Goal: Transaction & Acquisition: Purchase product/service

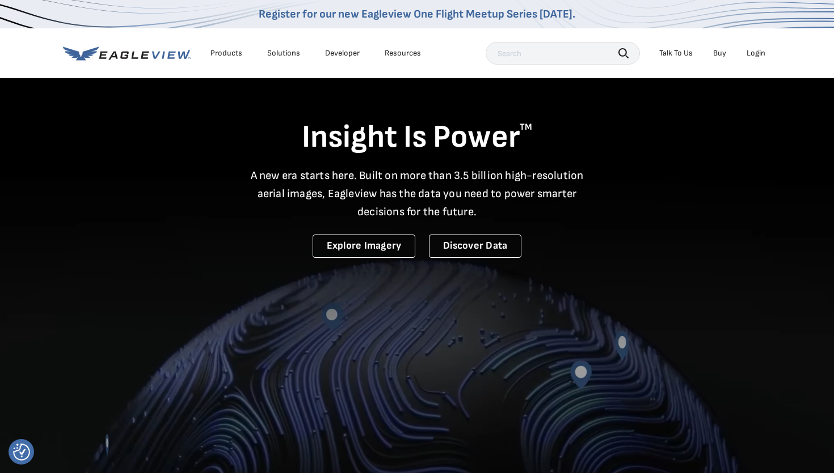
click at [752, 56] on div "Login" at bounding box center [755, 53] width 19 height 10
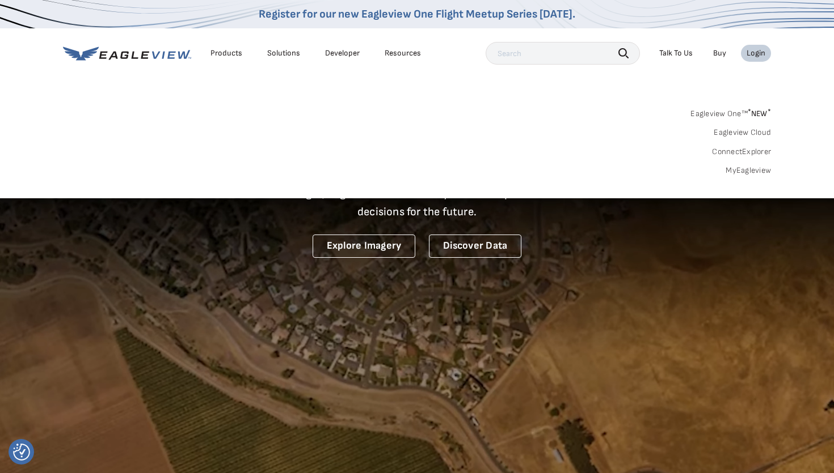
click at [759, 112] on span "* NEW *" at bounding box center [758, 114] width 23 height 10
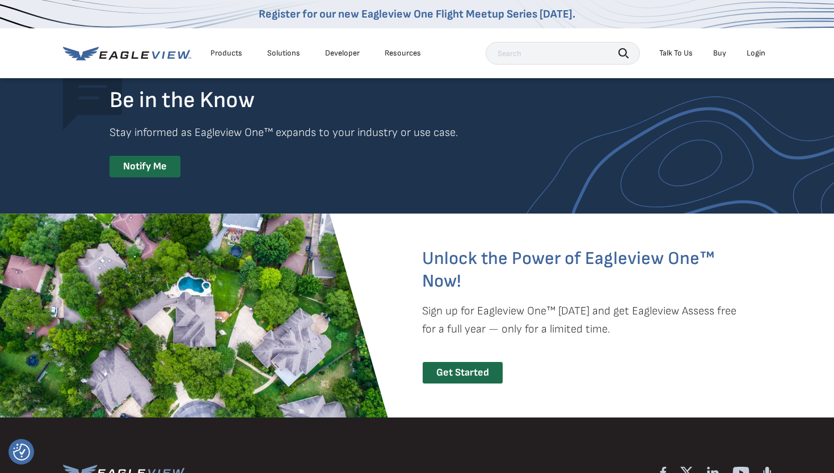
scroll to position [2357, 0]
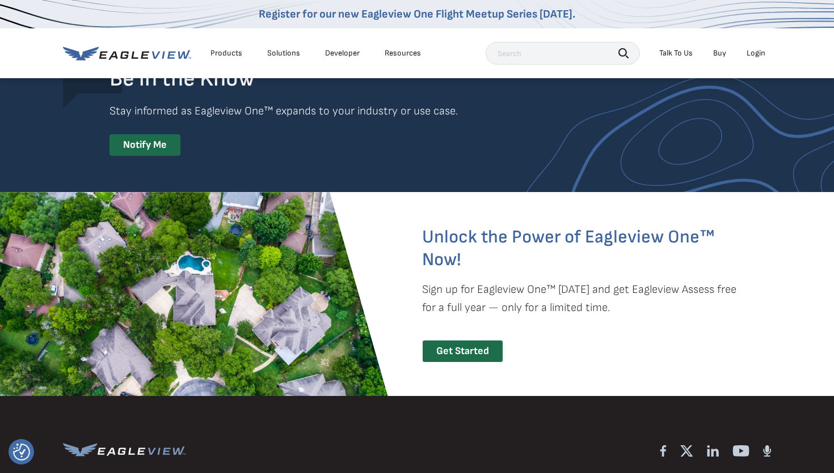
click at [750, 59] on li "Login" at bounding box center [756, 53] width 30 height 17
click at [751, 57] on div "Login" at bounding box center [755, 53] width 19 height 10
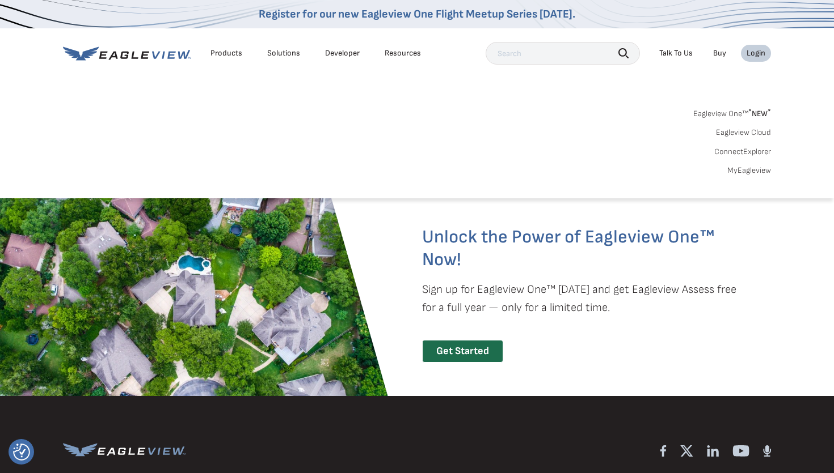
click at [751, 169] on link "MyEagleview" at bounding box center [749, 171] width 44 height 10
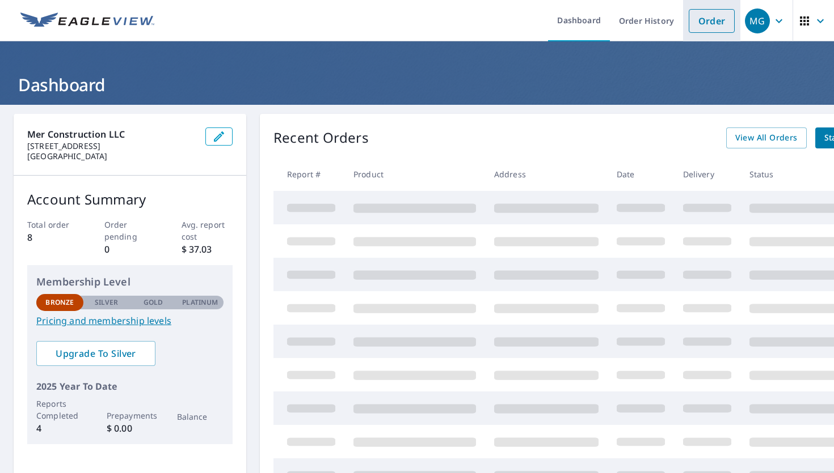
click at [699, 22] on link "Order" at bounding box center [711, 21] width 46 height 24
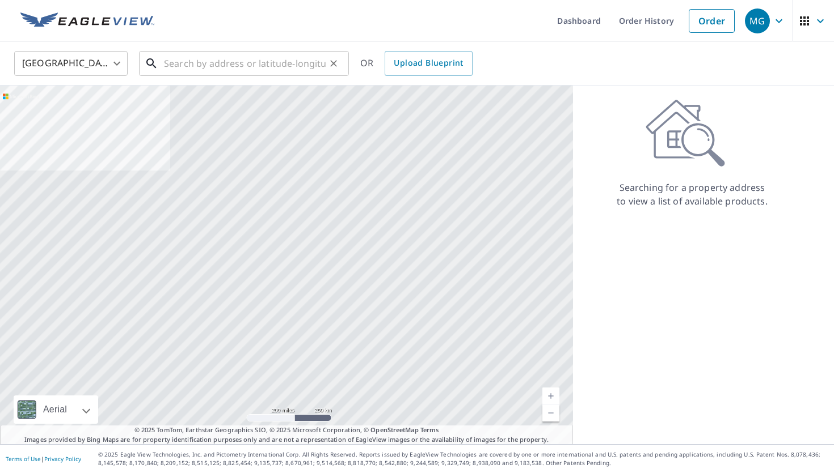
click at [204, 71] on input "text" at bounding box center [245, 64] width 162 height 32
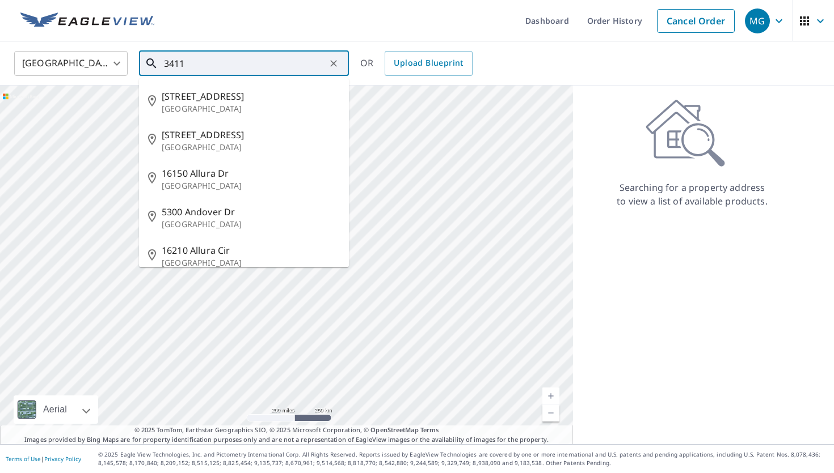
click at [205, 71] on input "3411" at bounding box center [245, 64] width 162 height 32
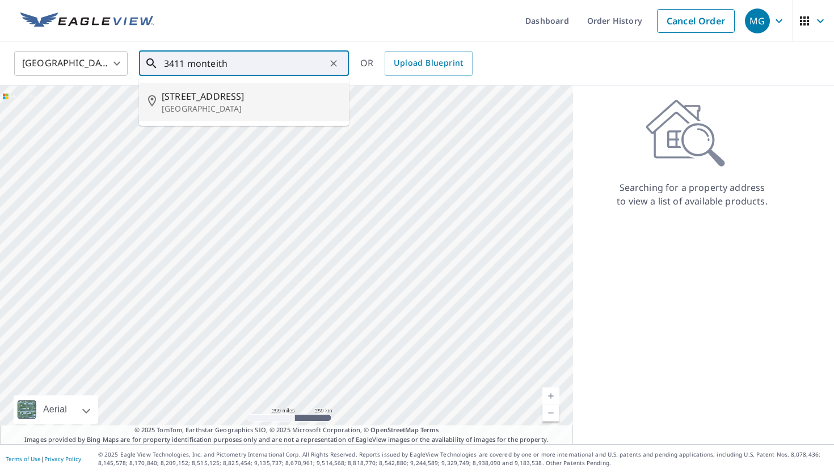
click at [235, 112] on p "Cincinnati, OH 45208" at bounding box center [251, 108] width 178 height 11
type input "3411 Monteith Ave Cincinnati, OH 45208"
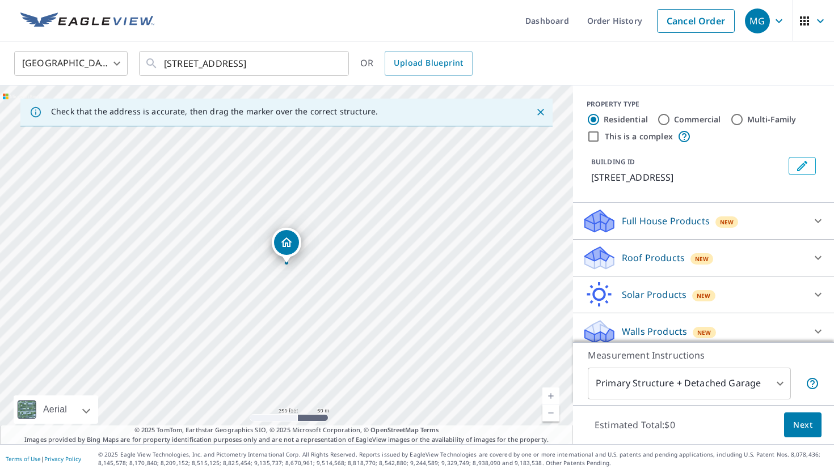
scroll to position [8, 0]
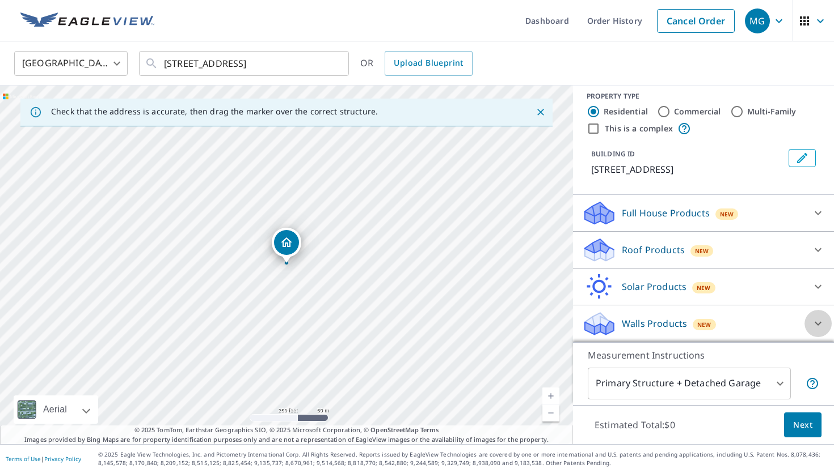
click at [812, 327] on icon at bounding box center [818, 324] width 14 height 14
click at [819, 322] on icon at bounding box center [818, 324] width 14 height 14
click at [644, 331] on div "Walls Products New" at bounding box center [693, 324] width 222 height 27
click at [646, 319] on p "Walls Products" at bounding box center [653, 324] width 65 height 14
click at [794, 311] on div "Walls Products New" at bounding box center [693, 324] width 222 height 27
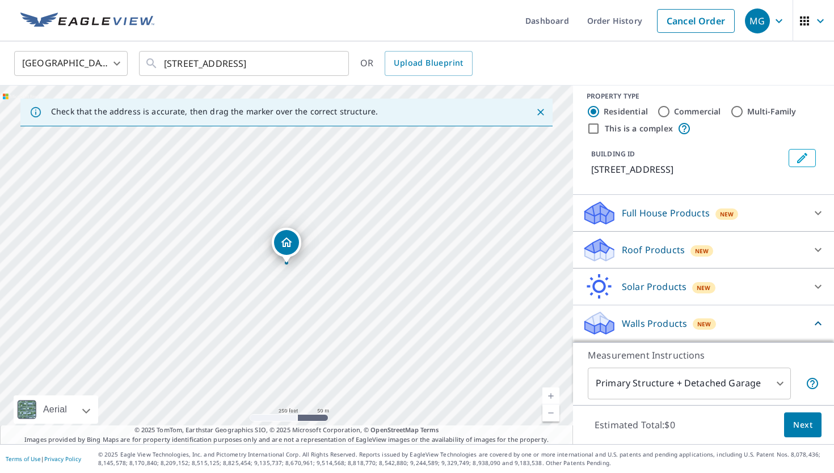
click at [790, 312] on div "Walls Products New" at bounding box center [696, 323] width 229 height 27
click at [748, 321] on div "Walls Products New" at bounding box center [693, 324] width 222 height 27
click at [748, 321] on div "Walls Products New" at bounding box center [696, 323] width 229 height 27
click at [806, 420] on span "Next" at bounding box center [802, 425] width 19 height 14
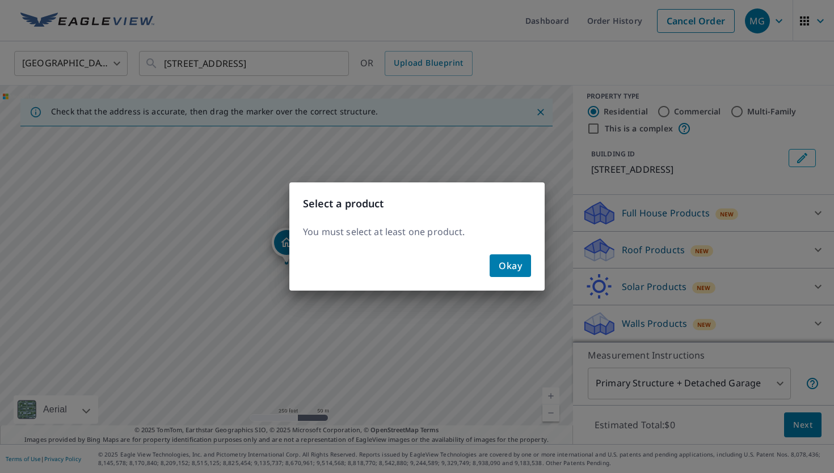
click at [519, 254] on div "Okay" at bounding box center [416, 270] width 255 height 41
click at [519, 259] on span "Okay" at bounding box center [509, 266] width 23 height 16
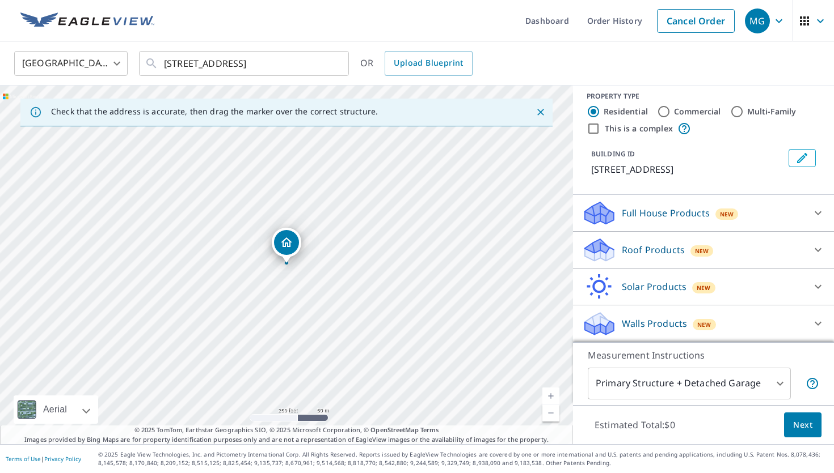
click at [606, 324] on icon at bounding box center [599, 320] width 29 height 14
click at [610, 322] on icon at bounding box center [599, 323] width 34 height 27
click at [606, 321] on icon at bounding box center [599, 320] width 29 height 14
click at [813, 416] on button "Next" at bounding box center [802, 426] width 37 height 26
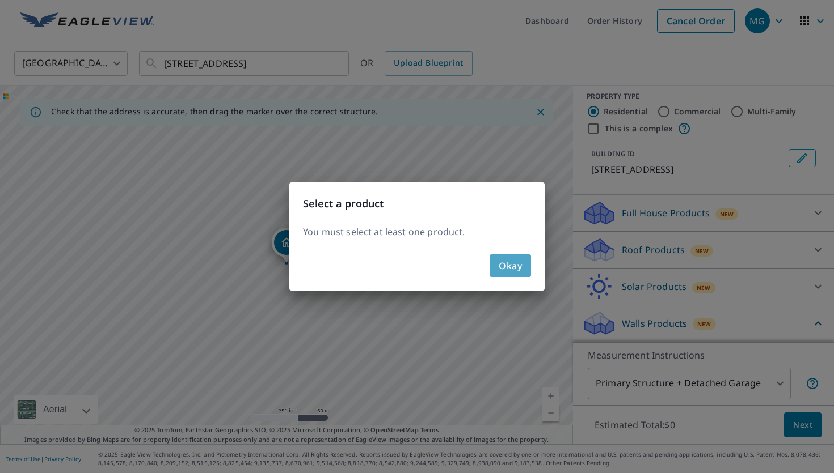
click at [517, 264] on span "Okay" at bounding box center [509, 266] width 23 height 16
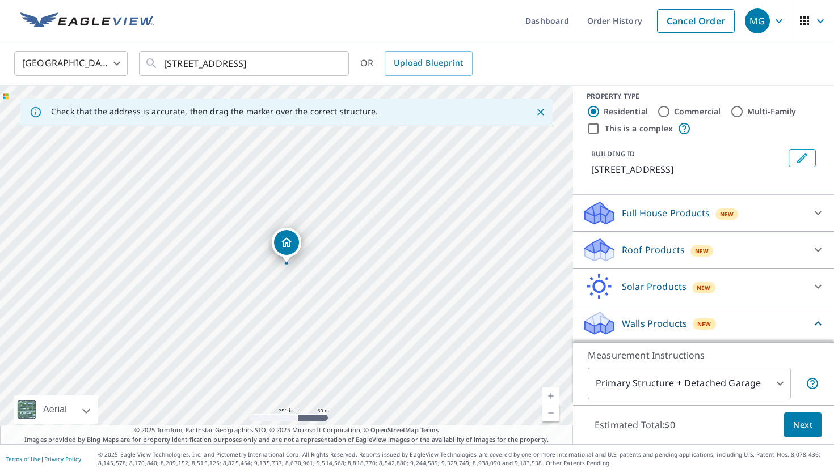
click at [714, 395] on body "MG MG Dashboard Order History Cancel Order MG United States US ​ 3411 Monteith …" at bounding box center [417, 236] width 834 height 473
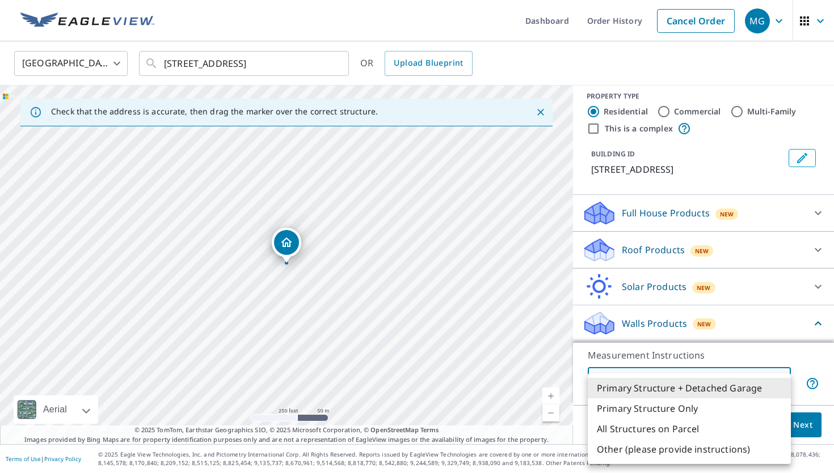
click at [718, 388] on li "Primary Structure + Detached Garage" at bounding box center [688, 388] width 203 height 20
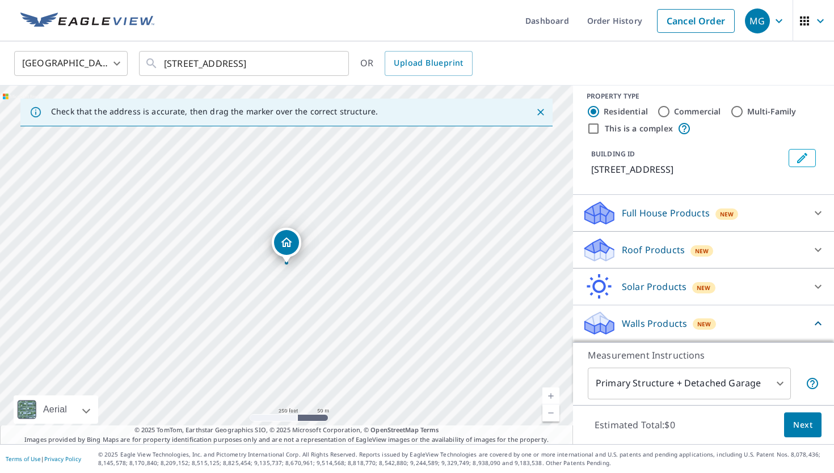
click at [621, 321] on p "Walls Products" at bounding box center [653, 324] width 65 height 14
click at [623, 318] on p "Walls Products" at bounding box center [653, 324] width 65 height 14
click at [703, 321] on span "New" at bounding box center [704, 324] width 14 height 9
click at [747, 261] on div "Roof Products New" at bounding box center [693, 250] width 222 height 27
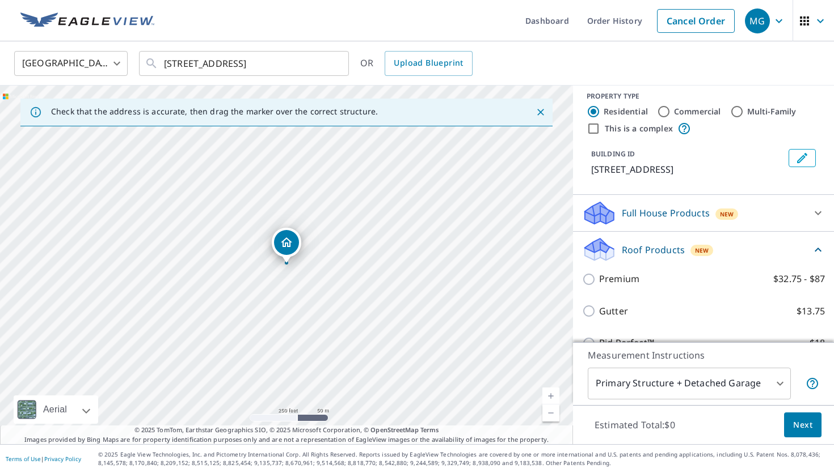
click at [747, 261] on div "Roof Products New" at bounding box center [696, 249] width 229 height 27
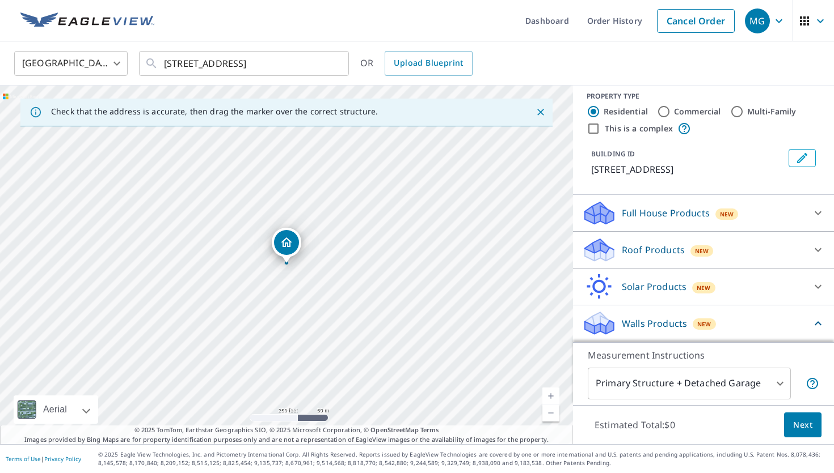
click at [776, 324] on div "Walls Products New" at bounding box center [696, 323] width 229 height 27
click at [780, 331] on div "Walls Products New" at bounding box center [693, 324] width 222 height 27
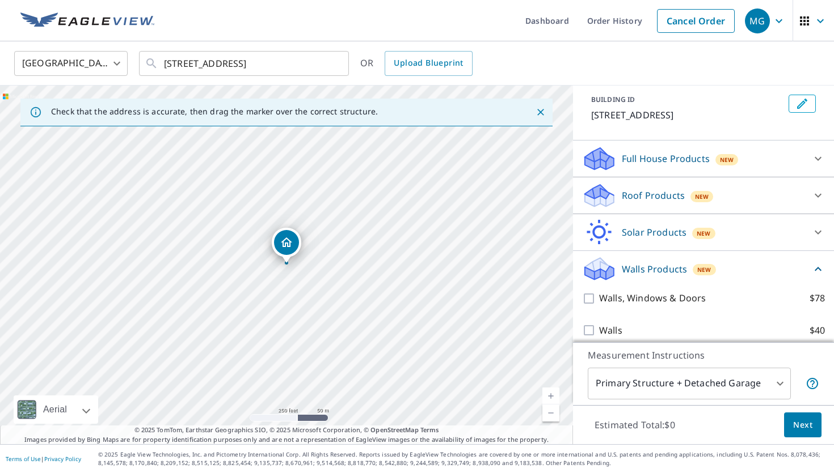
scroll to position [73, 0]
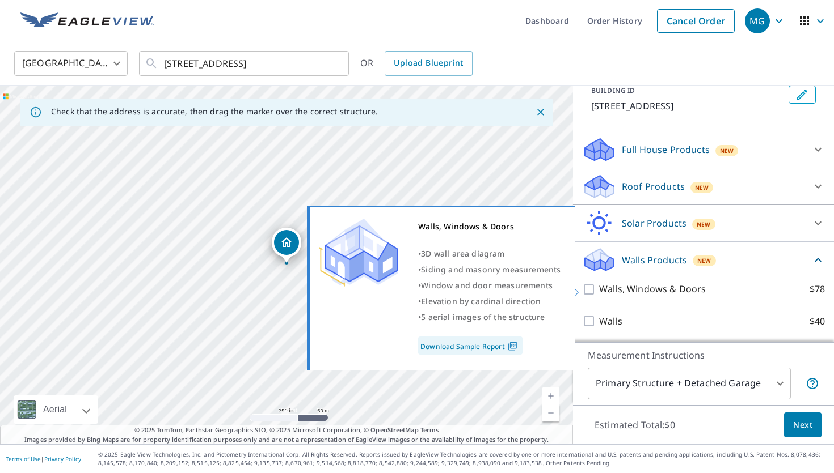
click at [590, 285] on input "Walls, Windows & Doors $78" at bounding box center [590, 290] width 17 height 14
checkbox input "true"
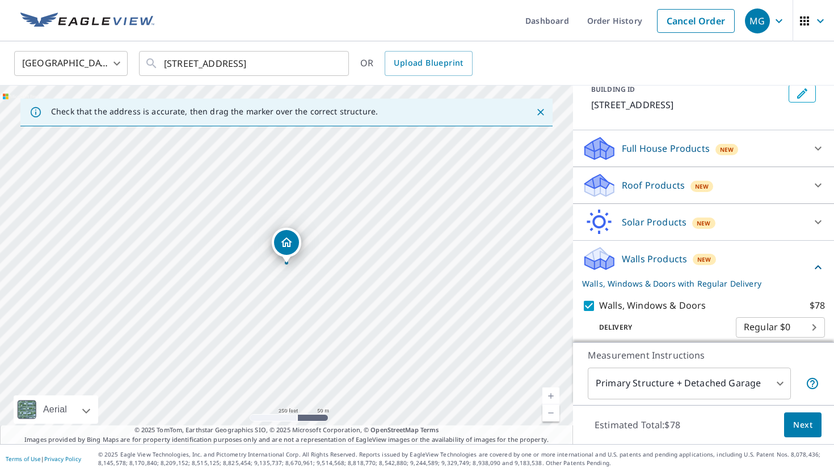
scroll to position [74, 0]
click at [804, 329] on body "MG MG Dashboard Order History Cancel Order MG United States US ​ 3411 Monteith …" at bounding box center [417, 236] width 834 height 473
click at [684, 308] on div at bounding box center [417, 236] width 834 height 473
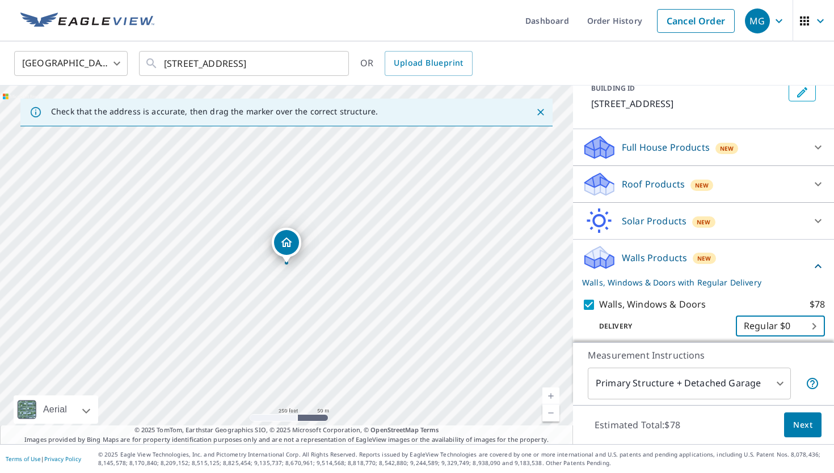
scroll to position [115, 0]
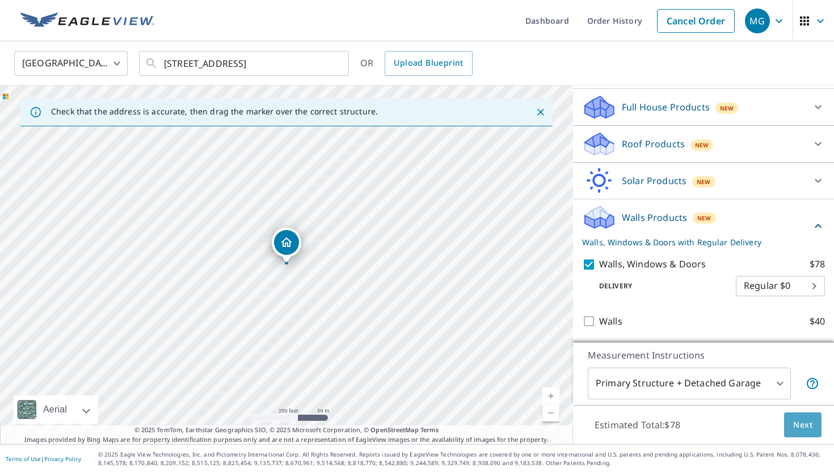
click at [805, 429] on span "Next" at bounding box center [802, 425] width 19 height 14
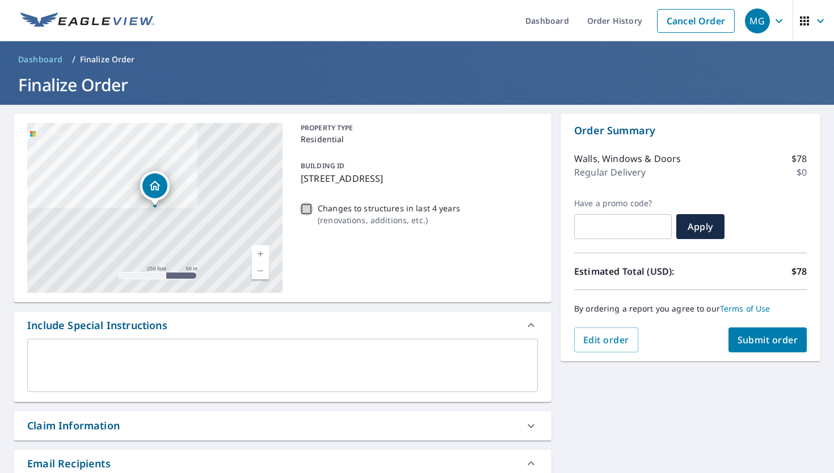
click at [307, 209] on input "Changes to structures in last 4 years ( renovations, additions, etc. )" at bounding box center [306, 209] width 14 height 14
checkbox input "true"
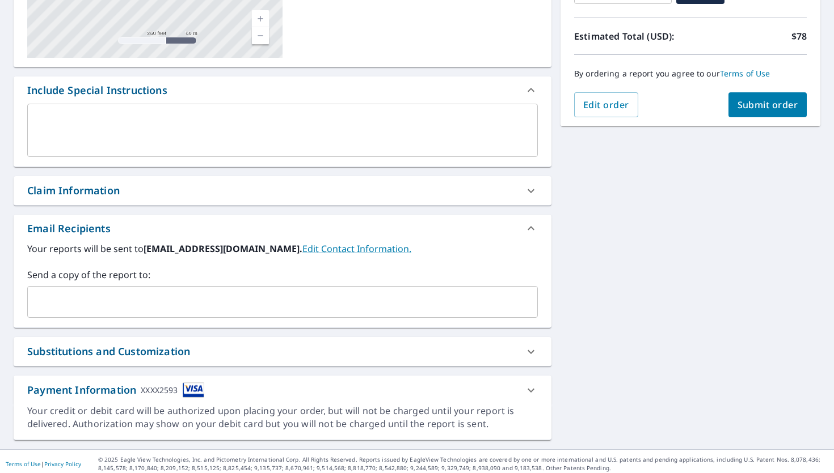
scroll to position [240, 0]
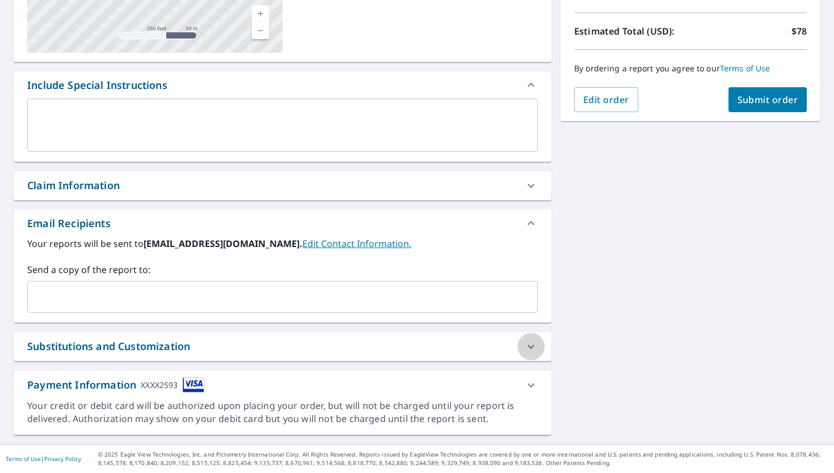
click at [538, 346] on div at bounding box center [530, 346] width 27 height 27
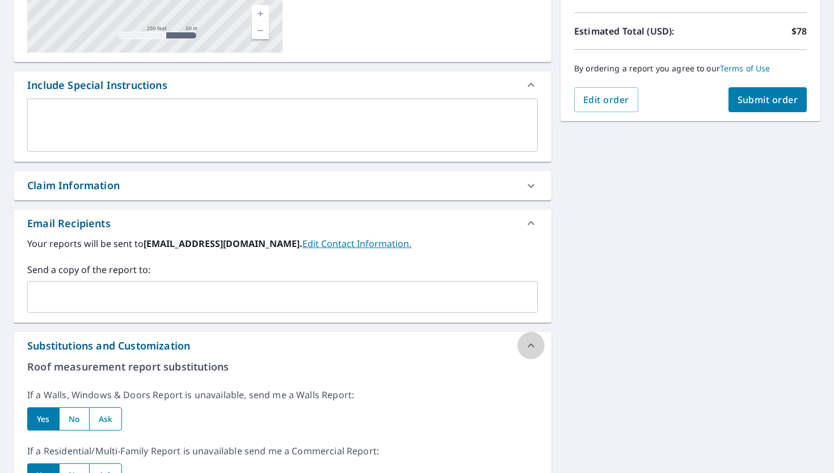
click at [538, 346] on div at bounding box center [530, 345] width 27 height 27
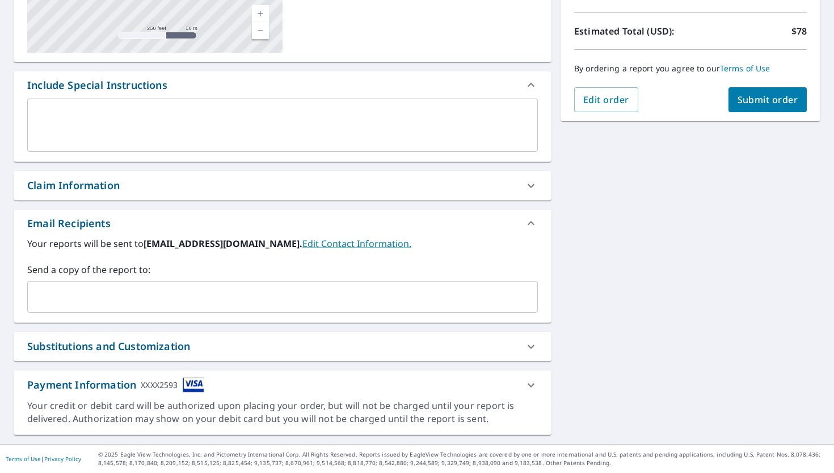
click at [758, 108] on button "Submit order" at bounding box center [767, 99] width 79 height 25
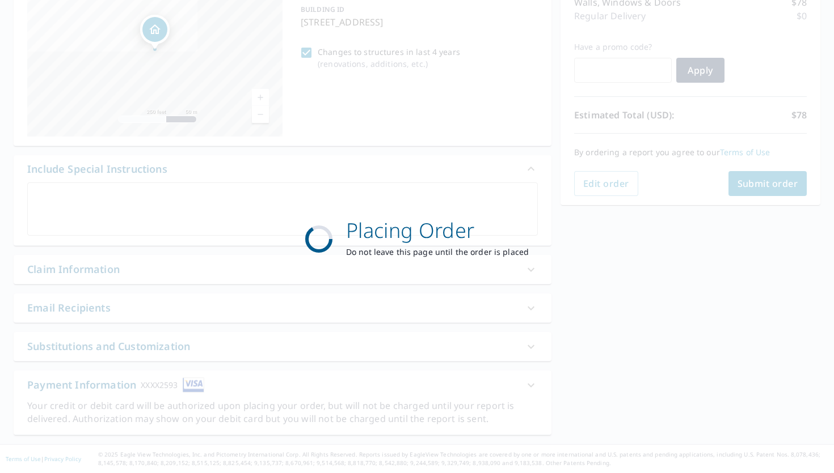
scroll to position [156, 0]
